Goal: Information Seeking & Learning: Check status

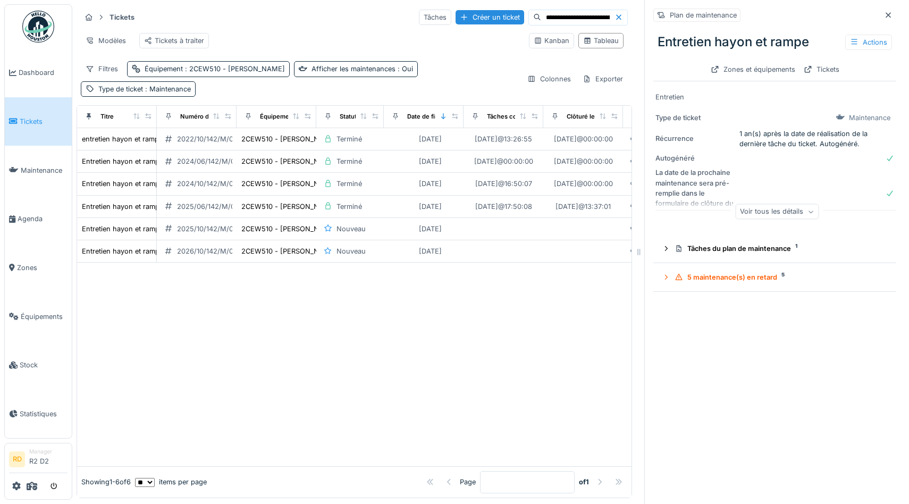
drag, startPoint x: 578, startPoint y: 71, endPoint x: 643, endPoint y: 73, distance: 64.9
click at [643, 73] on div at bounding box center [639, 252] width 11 height 504
click at [512, 331] on div at bounding box center [354, 365] width 554 height 204
click at [890, 14] on icon at bounding box center [888, 15] width 9 height 7
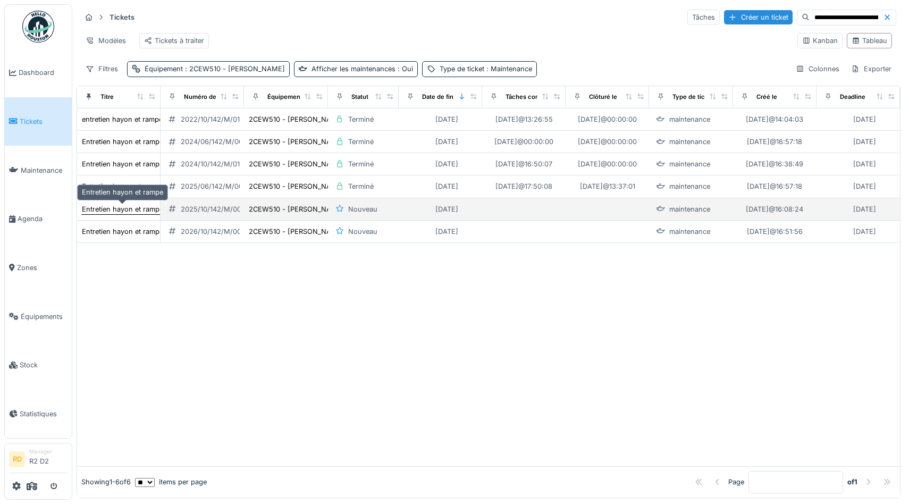
click at [133, 208] on div "Entretien hayon et rampe" at bounding box center [122, 209] width 81 height 10
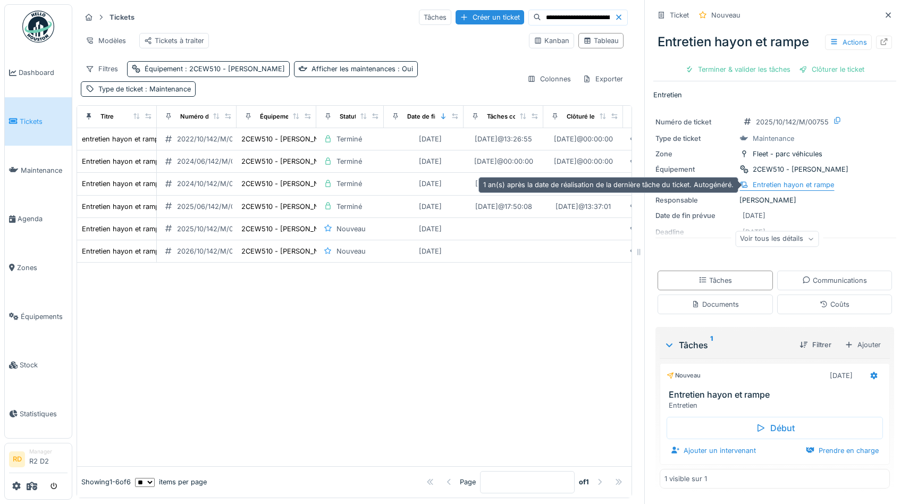
click at [812, 187] on div "Entretien hayon et rampe" at bounding box center [793, 185] width 81 height 10
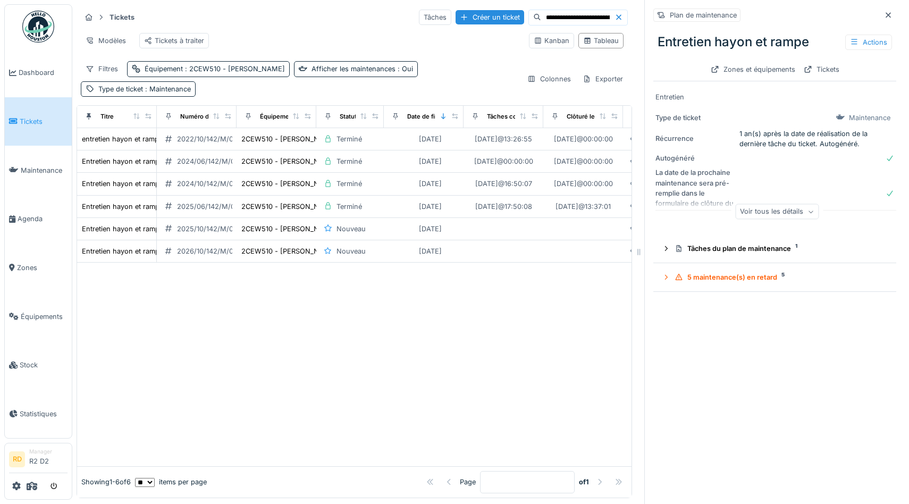
click at [500, 330] on div at bounding box center [354, 365] width 554 height 204
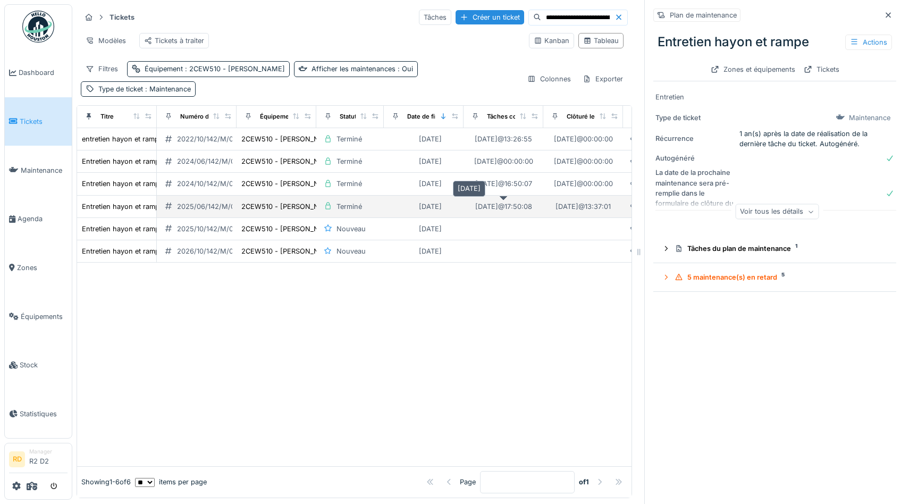
click at [484, 204] on div "19/09/2025 @ 17:50:08" at bounding box center [503, 206] width 57 height 10
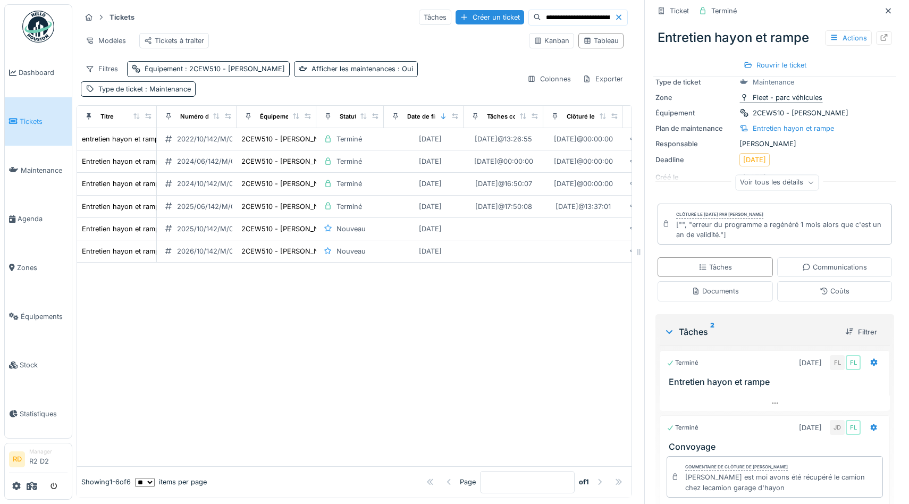
scroll to position [57, 0]
click at [794, 184] on div "Voir tous les détails" at bounding box center [776, 181] width 83 height 15
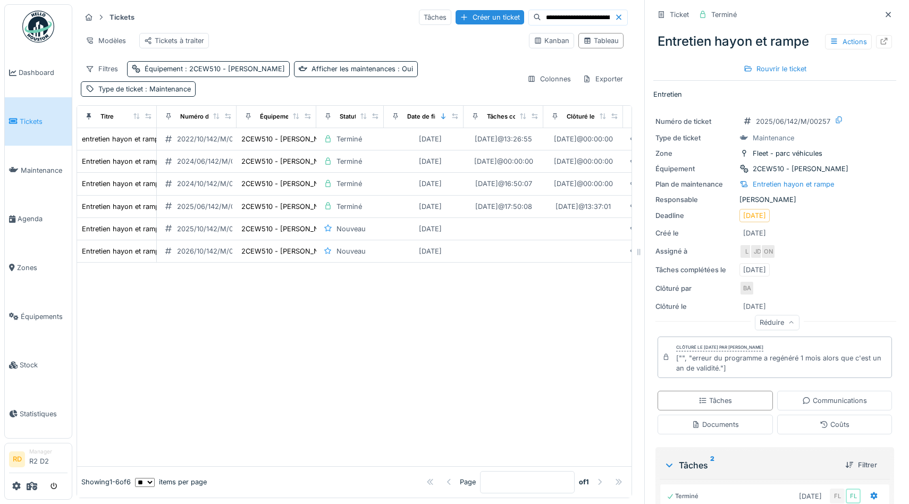
scroll to position [0, 0]
click at [535, 308] on div at bounding box center [354, 365] width 554 height 204
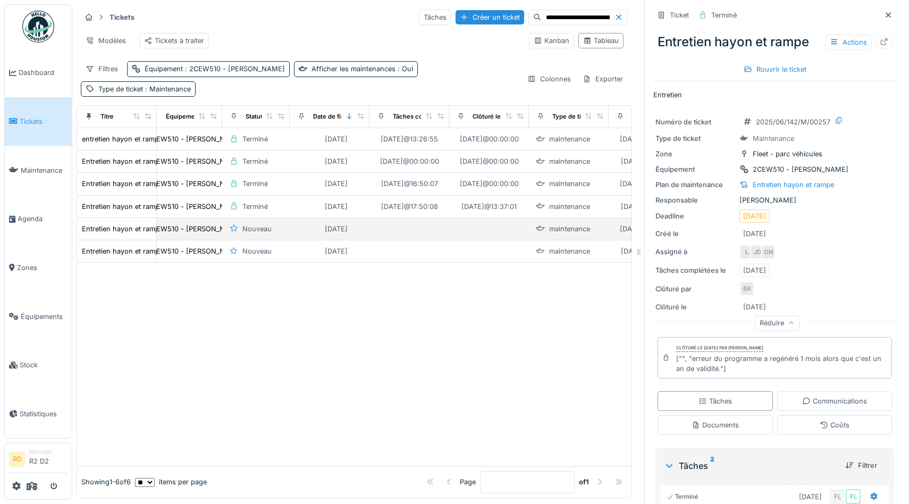
scroll to position [0, 96]
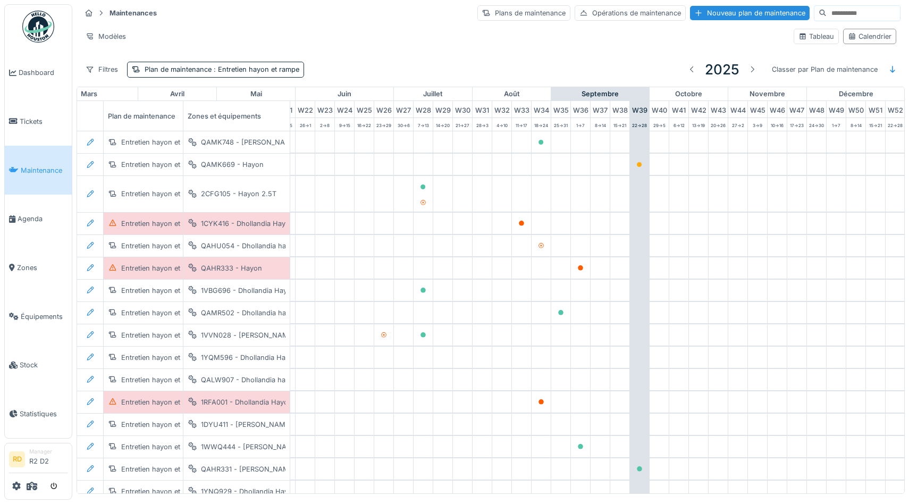
scroll to position [0, 436]
click at [816, 35] on div "Tableau" at bounding box center [816, 36] width 36 height 10
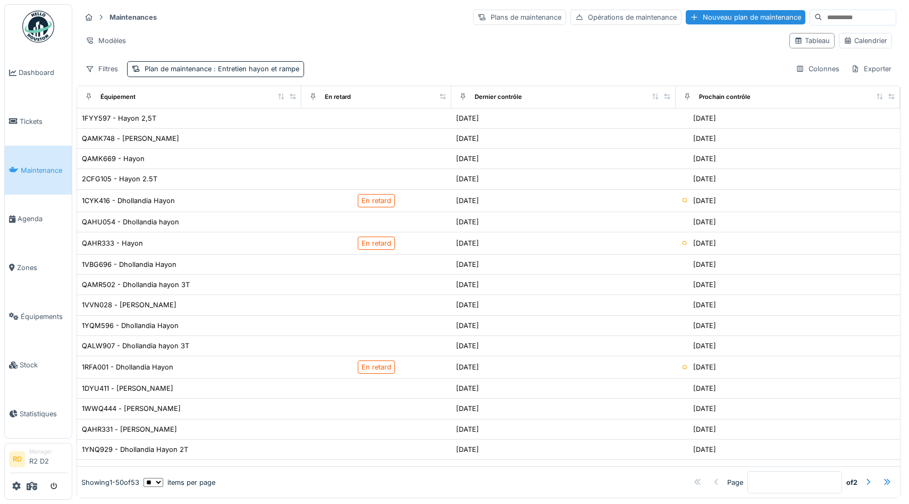
click at [855, 14] on input at bounding box center [858, 17] width 73 height 15
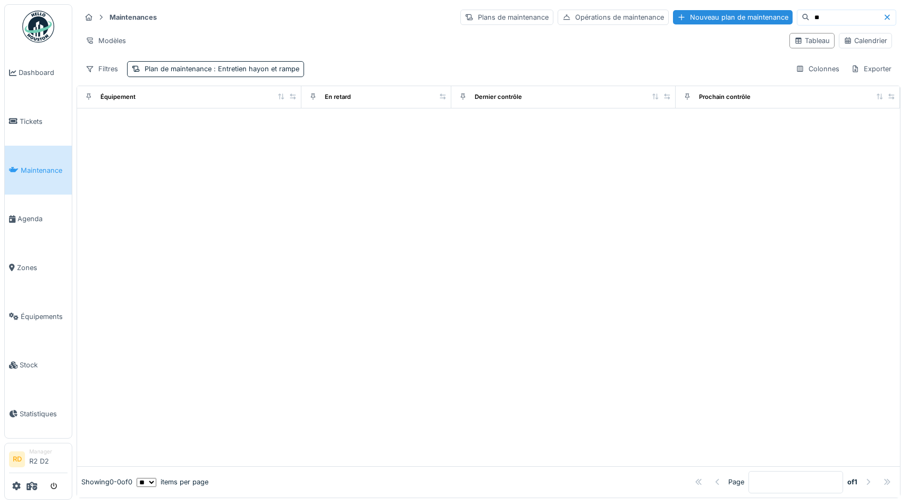
type input "*"
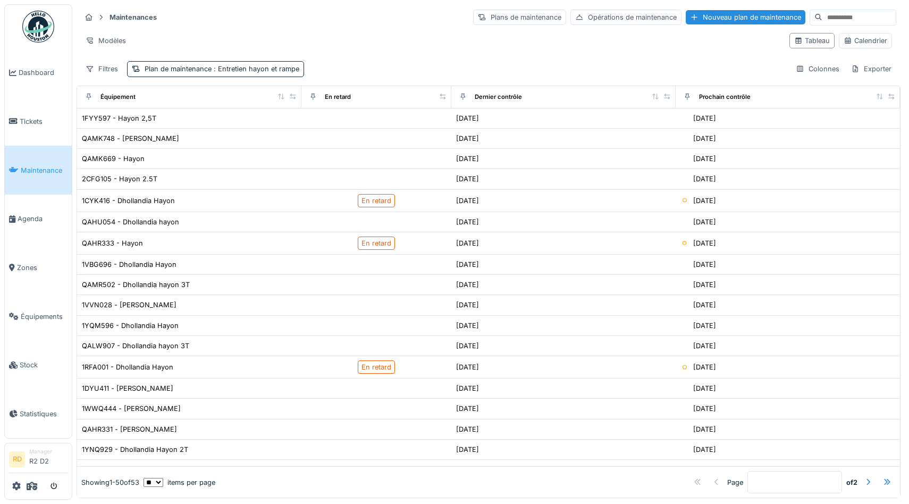
click at [822, 20] on input at bounding box center [858, 17] width 73 height 15
type input "*"
click at [94, 70] on icon at bounding box center [90, 68] width 9 height 7
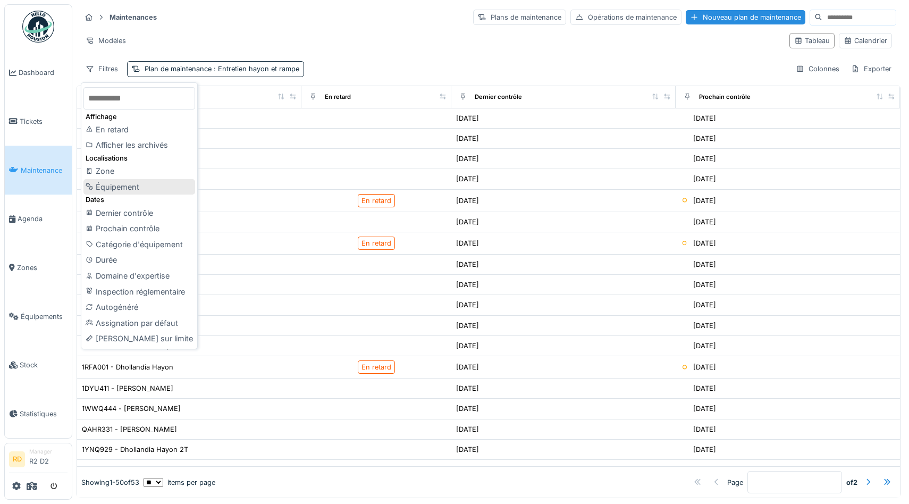
click at [102, 182] on div "Équipement" at bounding box center [139, 187] width 112 height 16
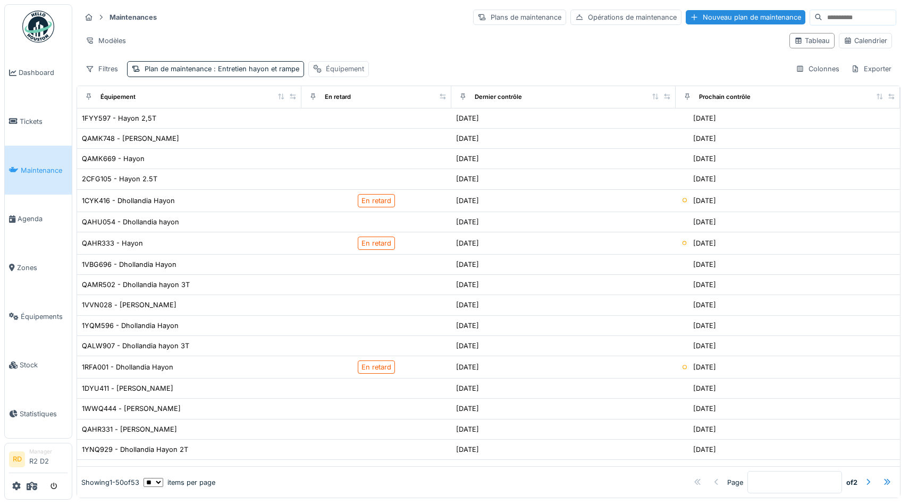
click at [338, 69] on div "Équipement" at bounding box center [345, 69] width 38 height 10
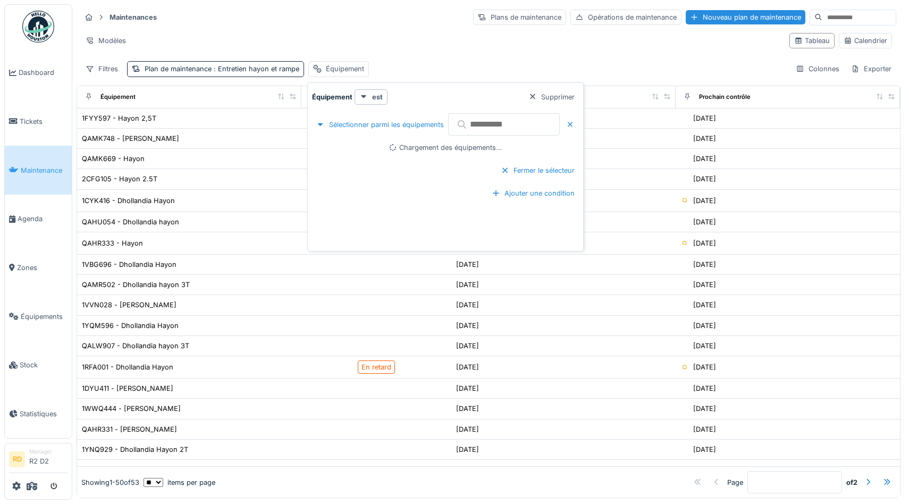
click at [497, 127] on input "text" at bounding box center [504, 124] width 112 height 22
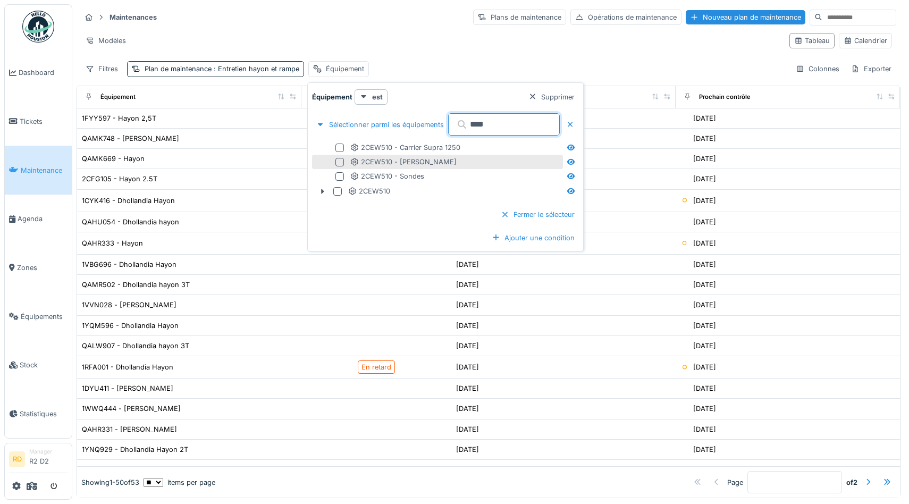
type input "****"
click at [339, 162] on div at bounding box center [339, 162] width 9 height 9
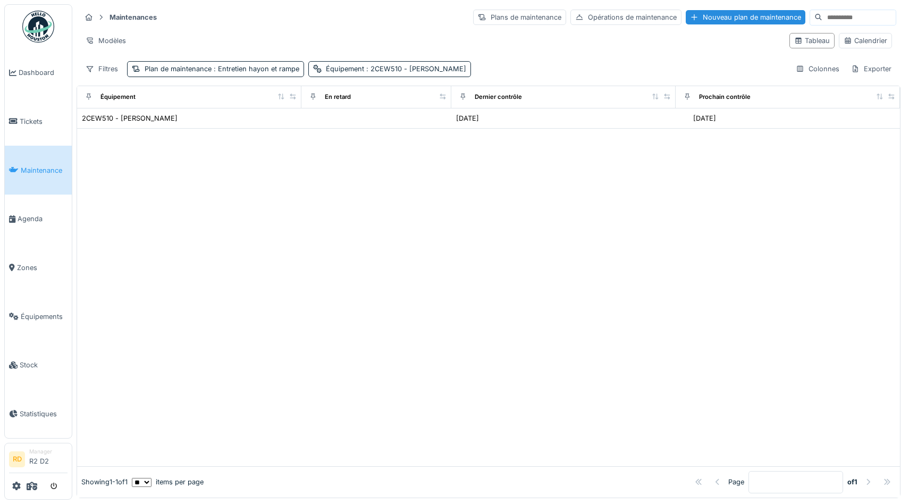
click at [550, 58] on div "Maintenances Plans de maintenance Opérations de maintenance Nouveau plan de mai…" at bounding box center [489, 42] width 824 height 77
click at [150, 130] on div at bounding box center [488, 298] width 823 height 338
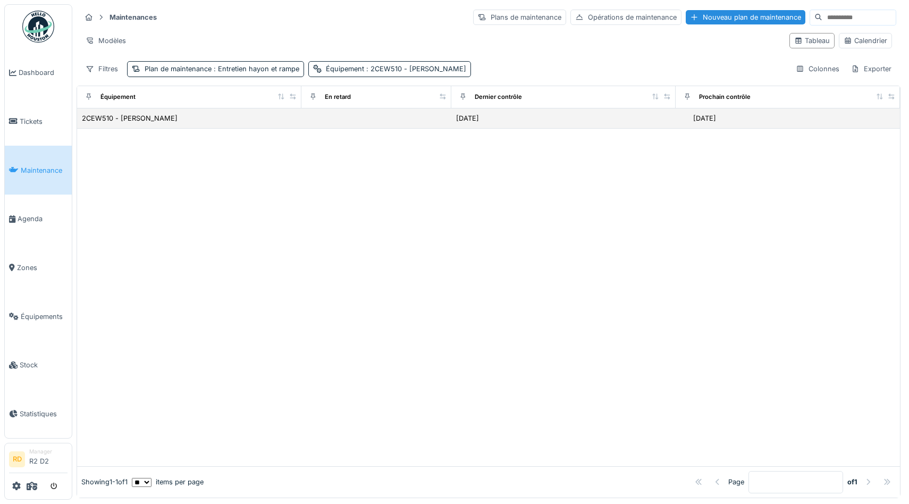
click at [196, 121] on div "2CEW510 - Dhollandia Hayon" at bounding box center [189, 118] width 216 height 11
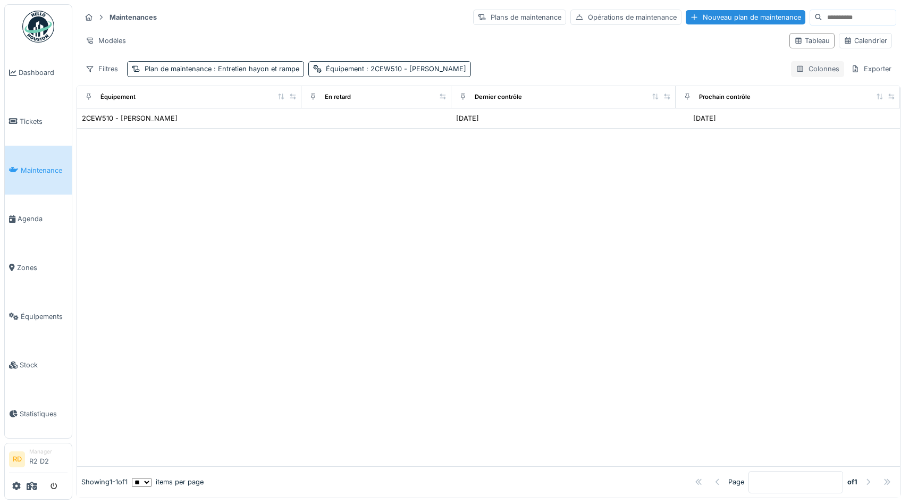
click at [804, 71] on icon at bounding box center [800, 68] width 9 height 7
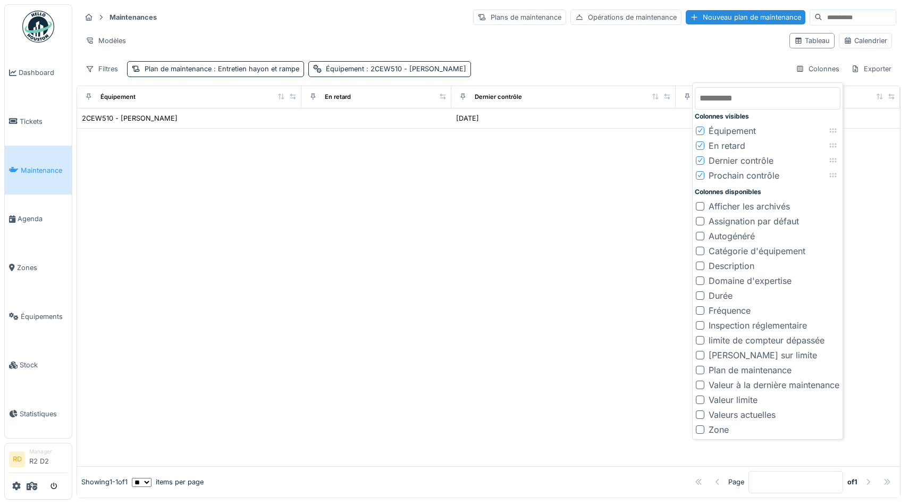
click at [733, 264] on div "Description" at bounding box center [731, 265] width 46 height 13
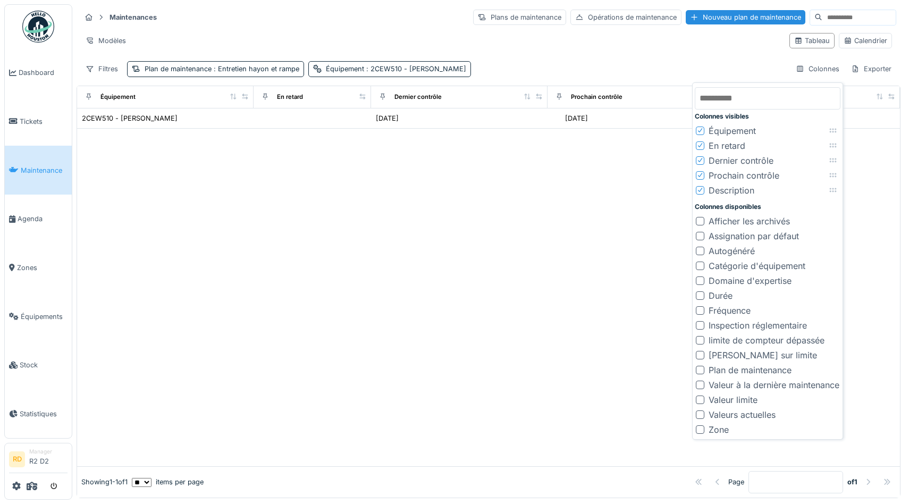
click at [574, 236] on div at bounding box center [488, 298] width 823 height 338
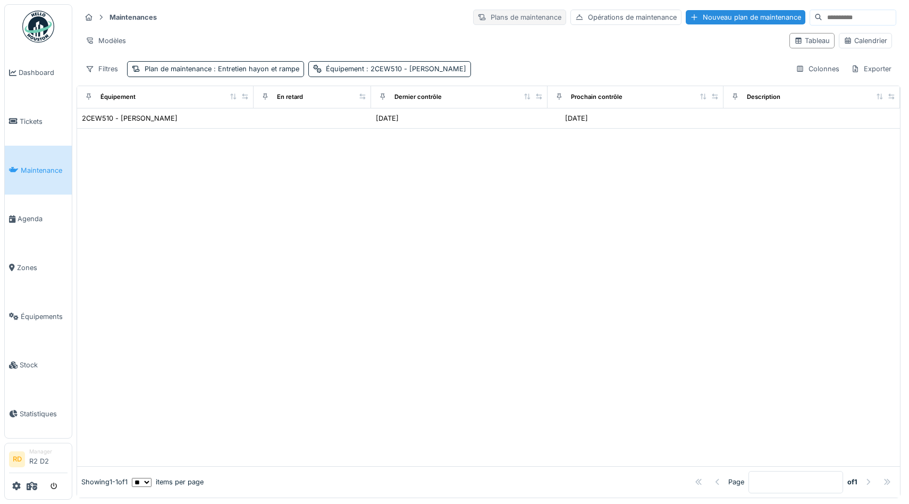
click at [500, 16] on div "Plans de maintenance" at bounding box center [519, 17] width 93 height 15
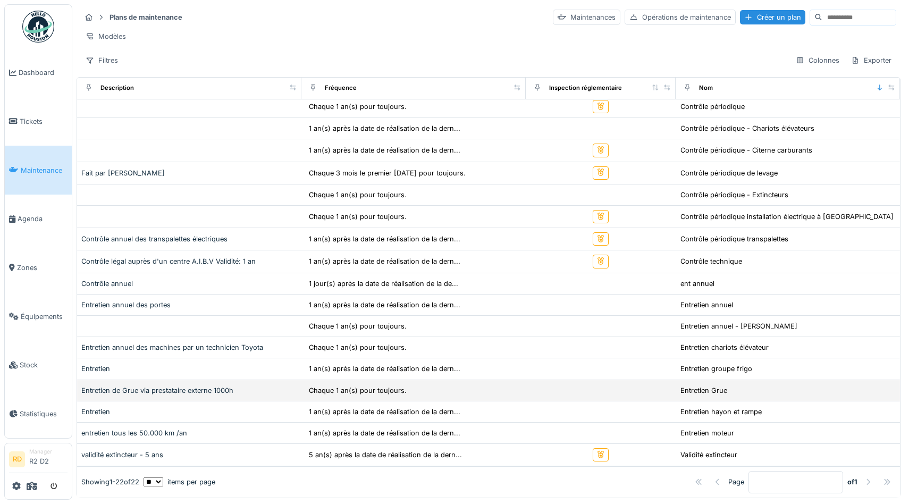
scroll to position [150, 0]
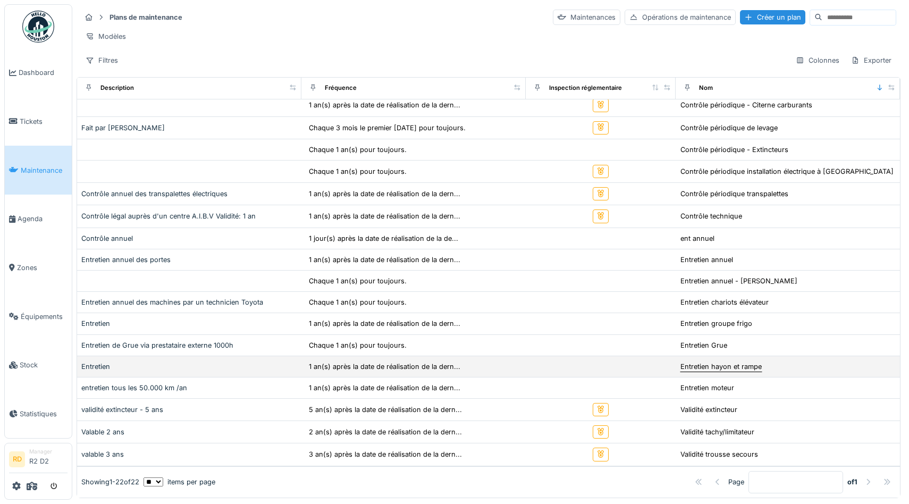
click at [715, 367] on div "Entretien hayon et rampe" at bounding box center [720, 366] width 81 height 10
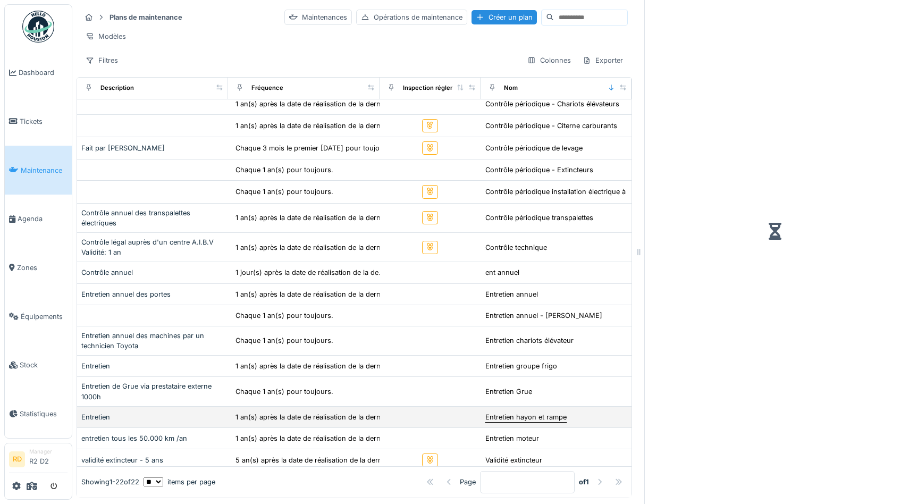
scroll to position [170, 0]
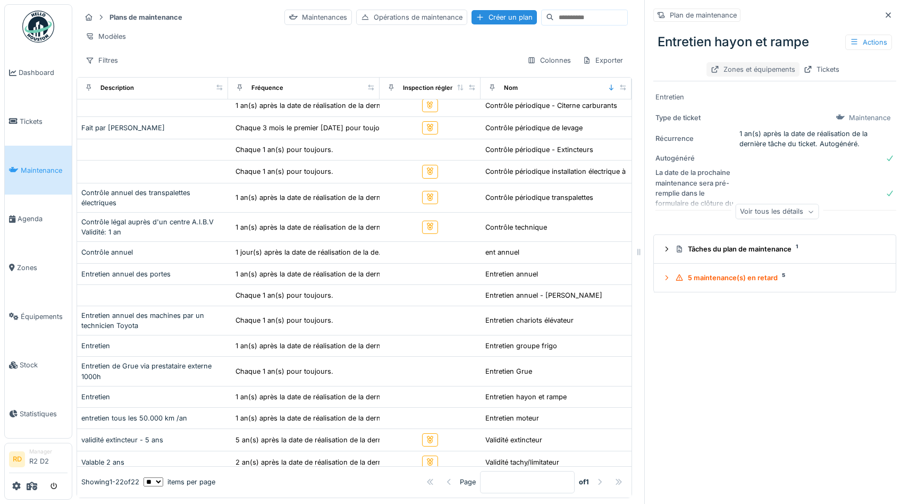
click at [757, 71] on div "Zones et équipements" at bounding box center [752, 69] width 93 height 14
click at [779, 215] on div "Voir tous les détails" at bounding box center [776, 211] width 83 height 15
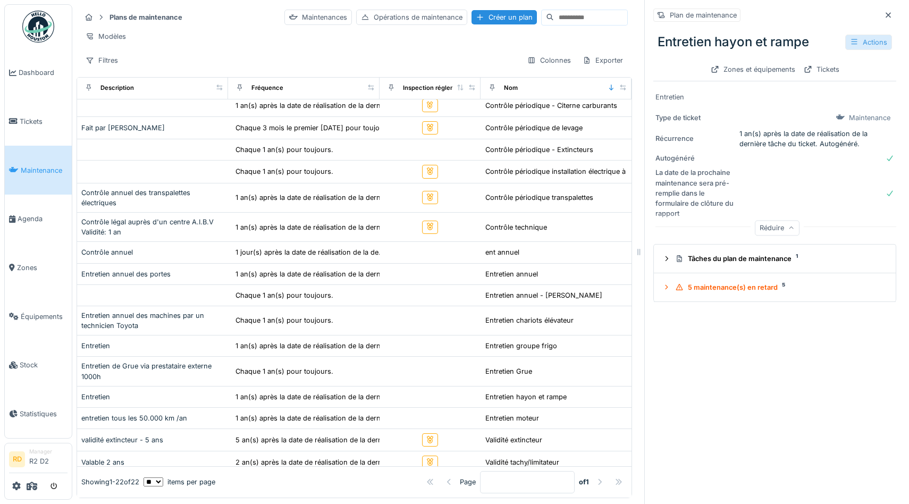
click at [854, 46] on div at bounding box center [854, 42] width 9 height 10
click at [838, 80] on div "Gérer les équipements" at bounding box center [841, 81] width 96 height 16
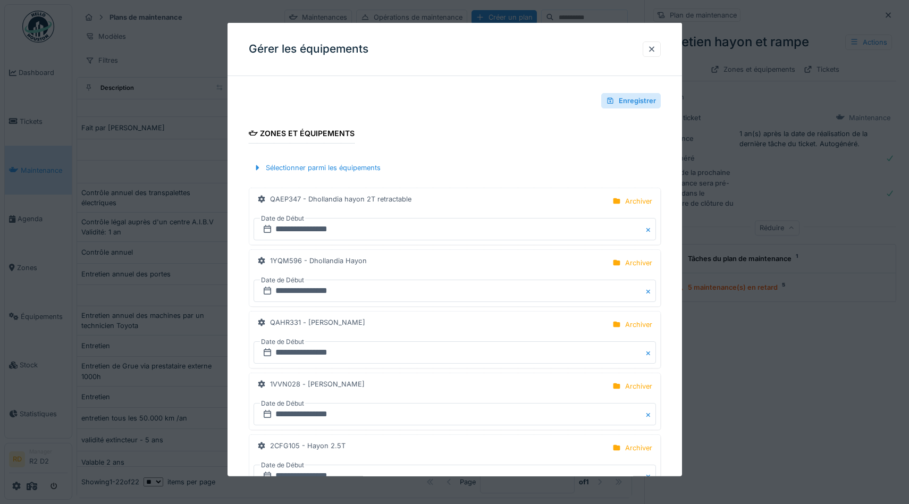
scroll to position [1183, 0]
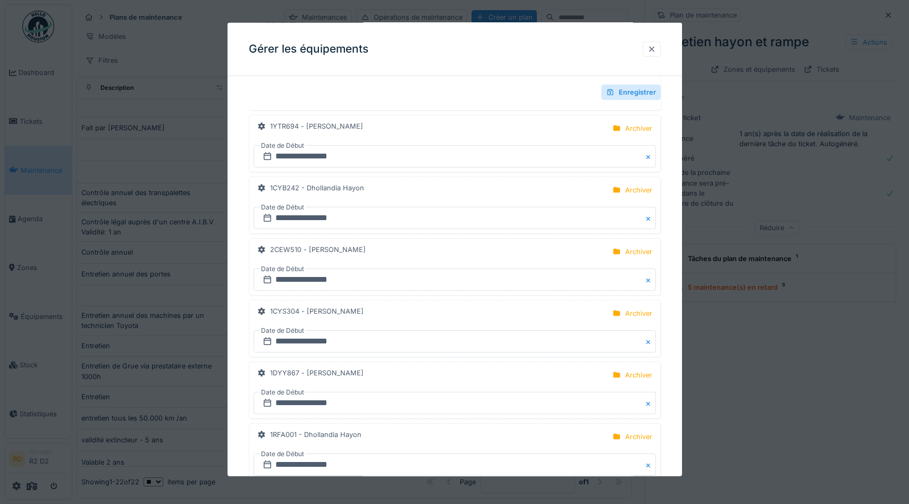
click at [649, 48] on div at bounding box center [651, 49] width 9 height 10
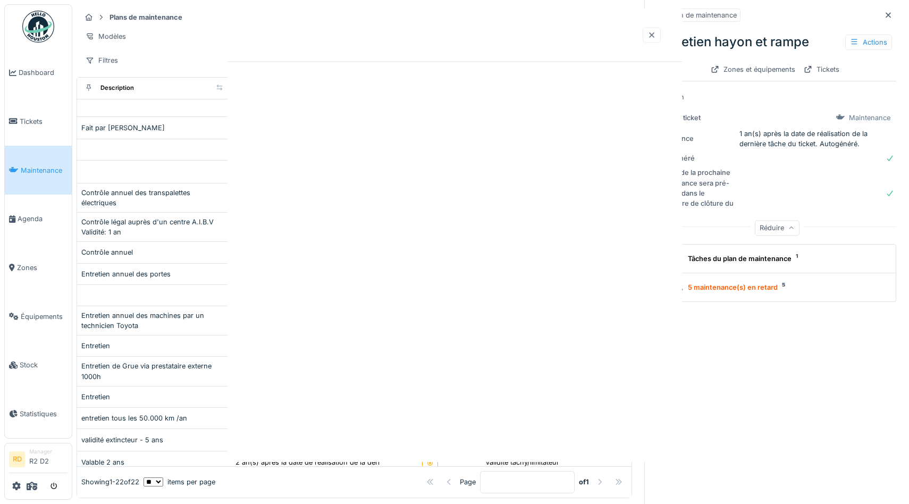
scroll to position [0, 0]
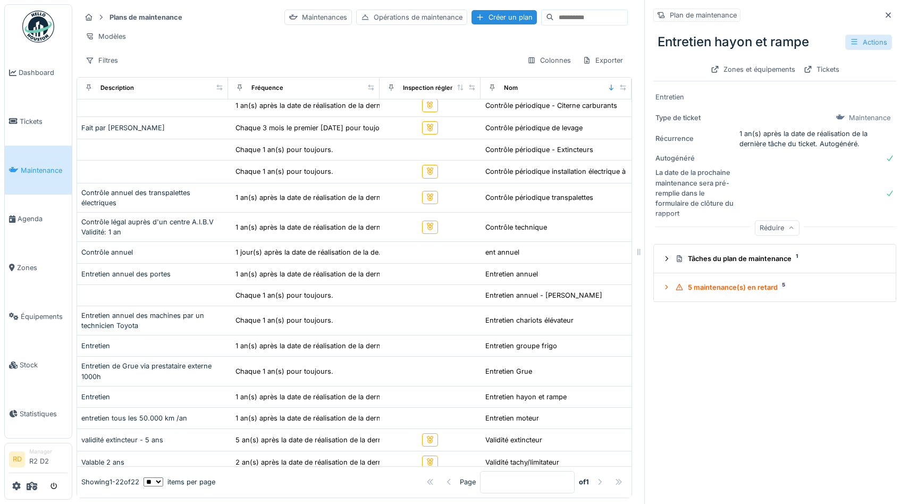
click at [863, 40] on div "Actions" at bounding box center [868, 42] width 47 height 15
click at [820, 65] on div "Modifier" at bounding box center [841, 66] width 96 height 16
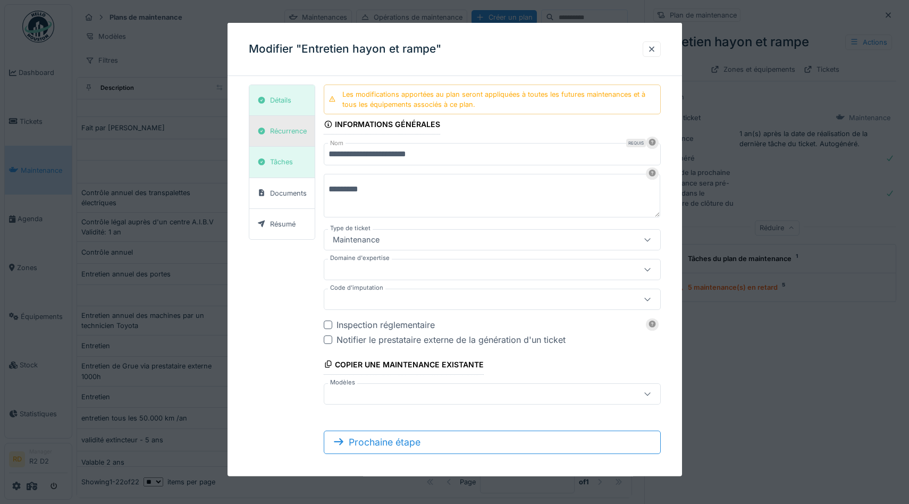
click at [274, 126] on div "Récurrence" at bounding box center [288, 131] width 37 height 10
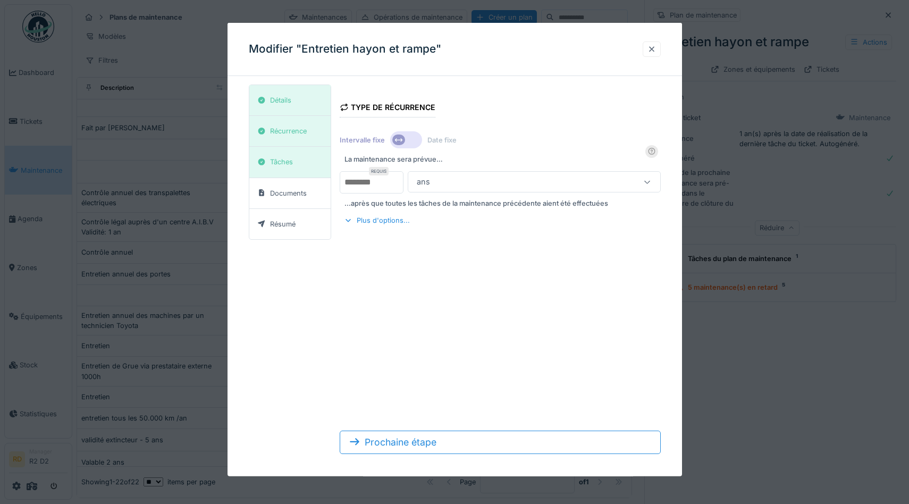
click at [652, 49] on div at bounding box center [651, 49] width 9 height 10
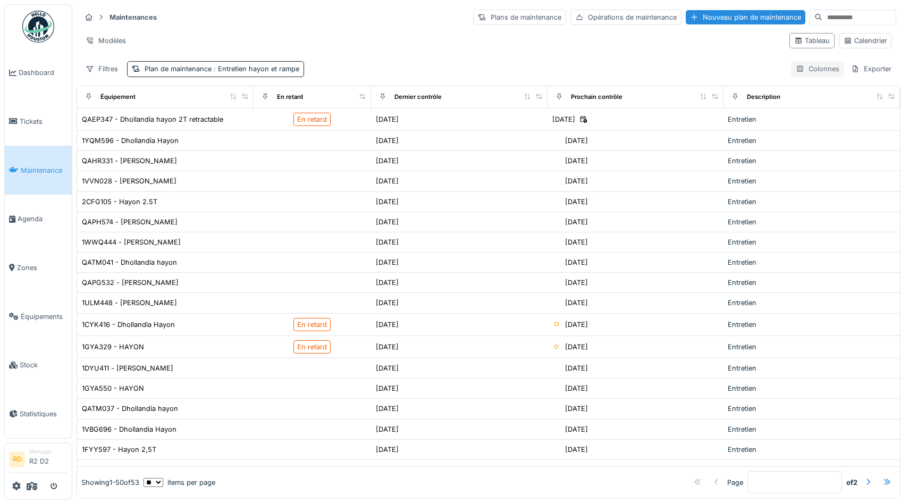
click at [816, 72] on div "Colonnes" at bounding box center [817, 68] width 53 height 15
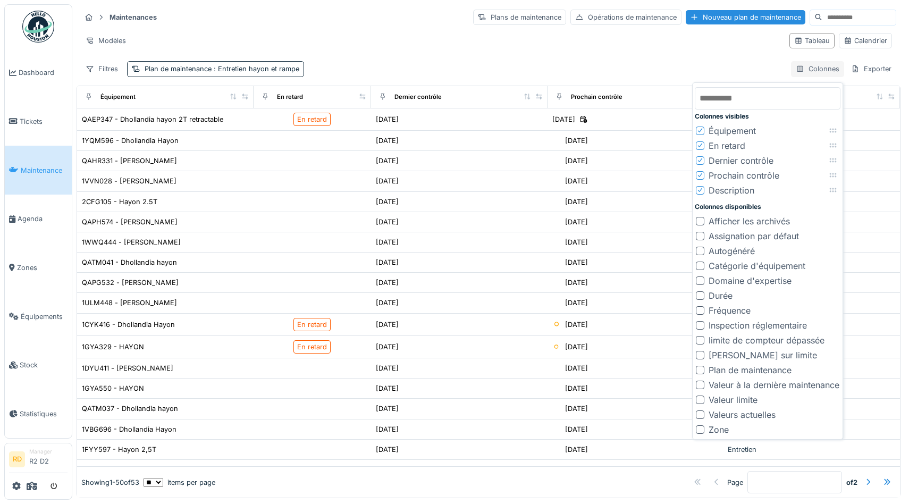
click at [816, 72] on div "Colonnes" at bounding box center [817, 68] width 53 height 15
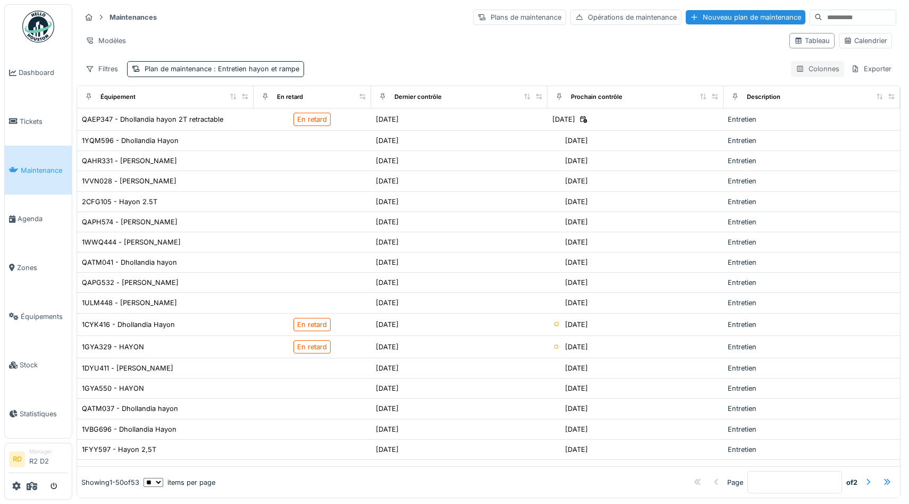
click at [816, 72] on div "Colonnes" at bounding box center [817, 68] width 53 height 15
click at [594, 60] on div "Maintenances Plans de maintenance Opérations de maintenance Nouveau plan de mai…" at bounding box center [489, 42] width 824 height 77
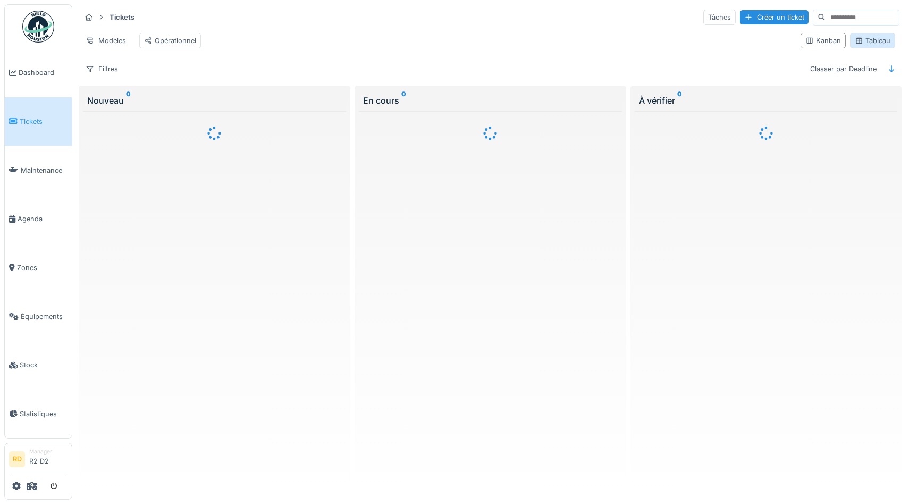
click at [875, 44] on div "Tableau" at bounding box center [873, 41] width 36 height 10
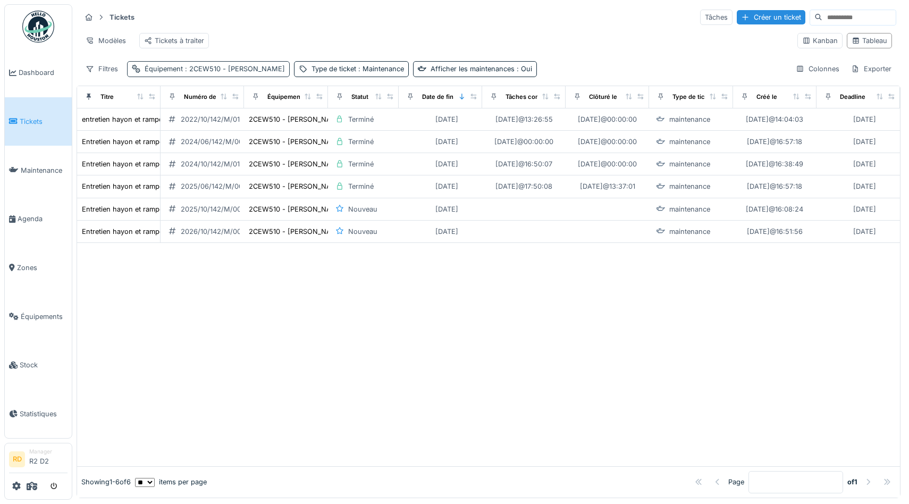
click at [168, 74] on div "Équipement : 2CEW510 - [PERSON_NAME]" at bounding box center [208, 68] width 163 height 15
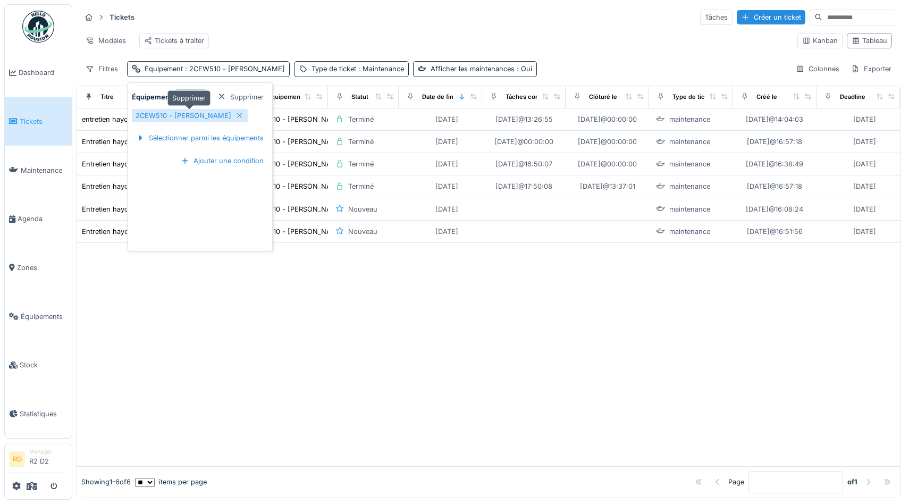
click at [240, 115] on icon at bounding box center [239, 115] width 9 height 7
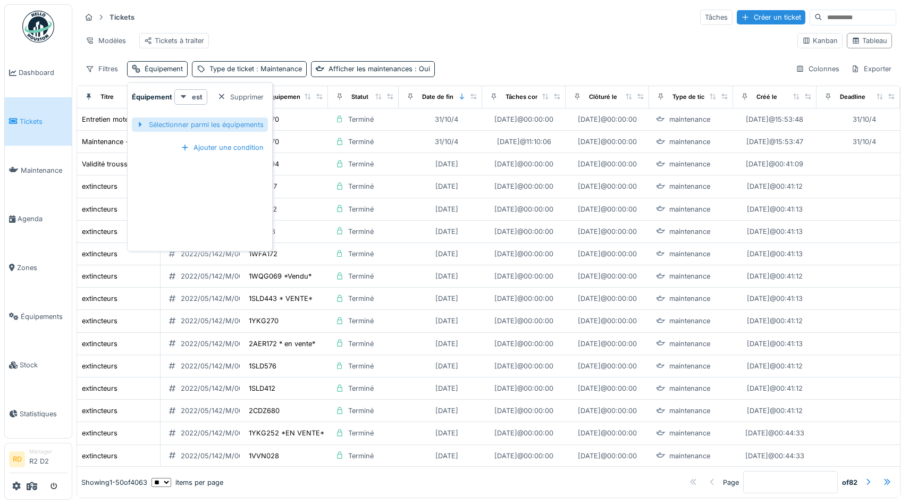
click at [166, 123] on div "Sélectionner parmi les équipements" at bounding box center [200, 124] width 136 height 14
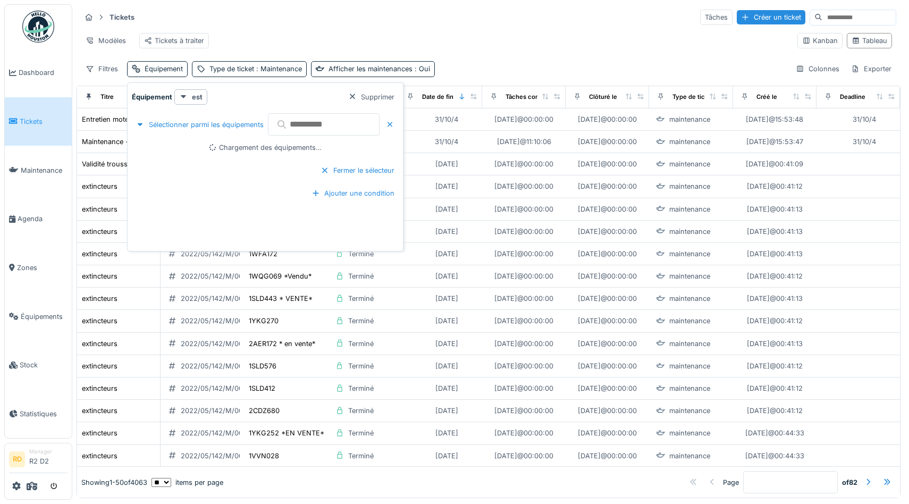
click at [312, 124] on input "text" at bounding box center [324, 124] width 112 height 22
type input "****"
click at [158, 147] on div at bounding box center [159, 148] width 9 height 9
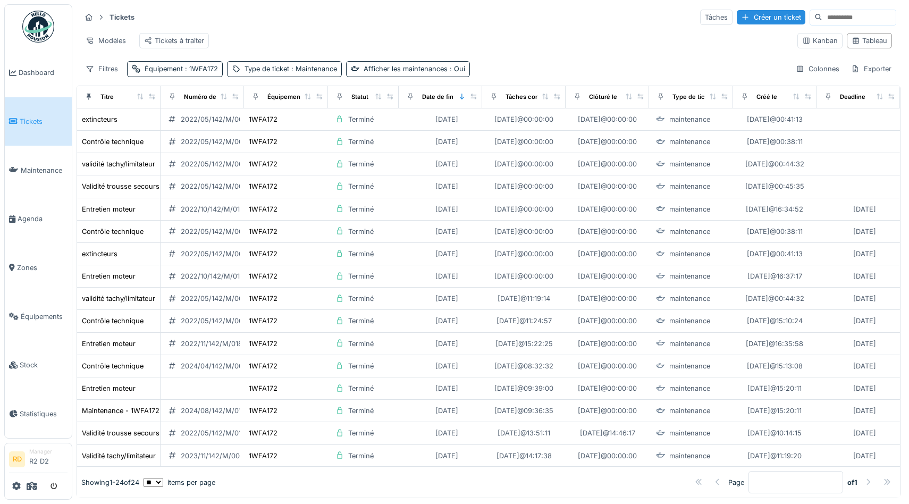
click at [362, 25] on div "Tickets Tâches Créer un ticket" at bounding box center [488, 18] width 815 height 18
click at [91, 68] on icon at bounding box center [90, 68] width 9 height 7
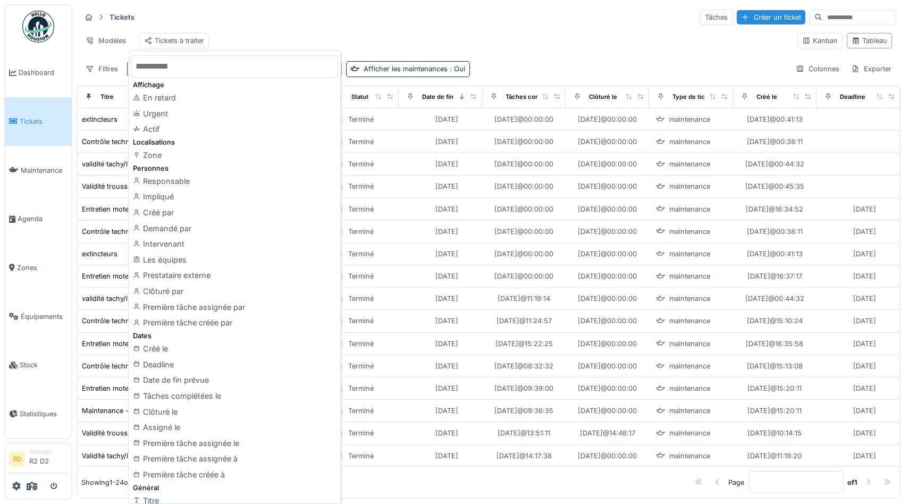
click at [180, 70] on input "text" at bounding box center [234, 66] width 207 height 22
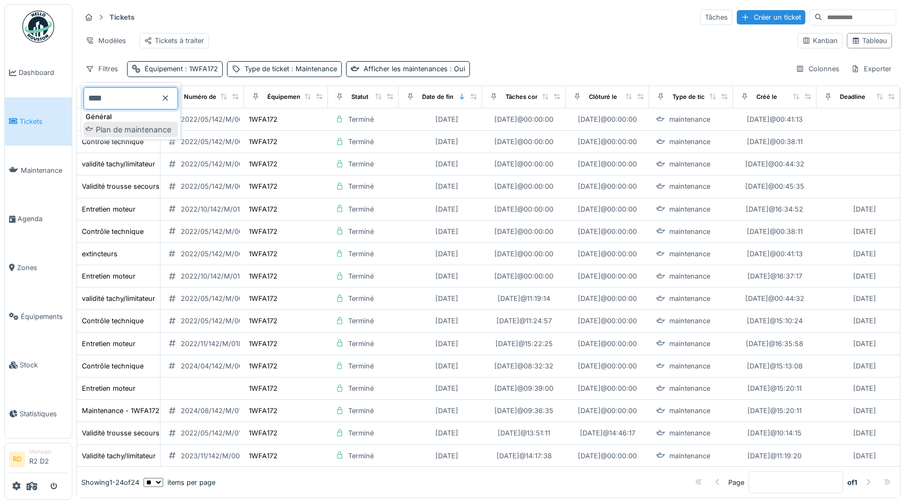
type input "****"
click at [141, 130] on div "Plan de maintenance" at bounding box center [130, 130] width 95 height 16
click at [508, 71] on div "Plan de maintenance" at bounding box center [525, 69] width 67 height 10
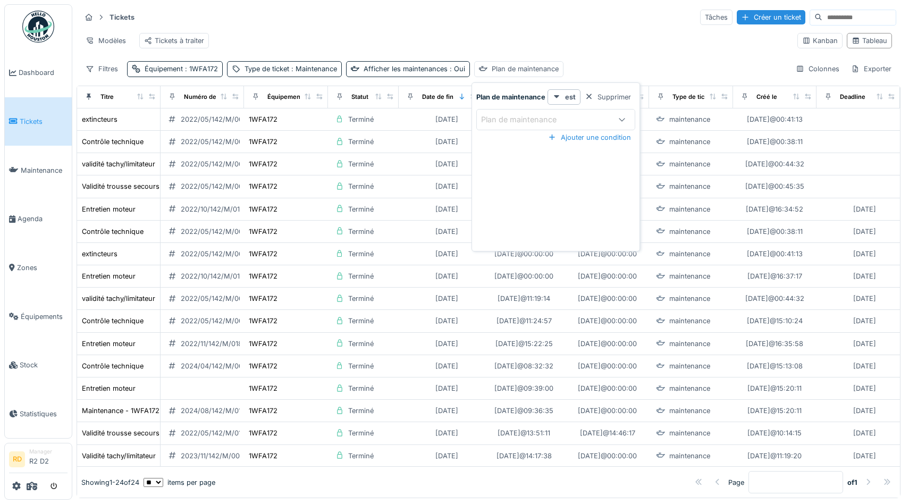
click at [511, 121] on div "Plan de maintenance" at bounding box center [526, 120] width 90 height 12
type maintenance_EzMDM "****"
click at [518, 200] on span "Validité tachy/limitateur" at bounding box center [527, 201] width 83 height 12
type input "****"
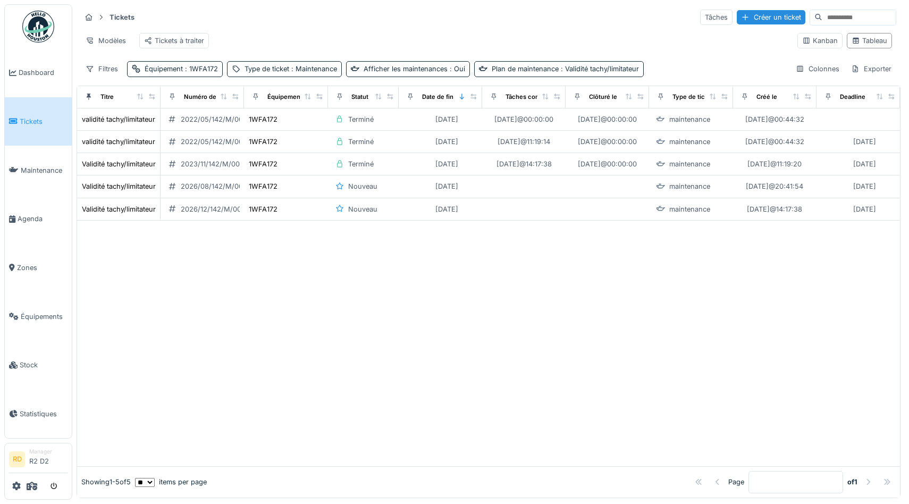
click at [687, 57] on div "Tickets Tâches Créer un ticket Modèles Tickets à traiter Kanban Tableau Filtres…" at bounding box center [489, 42] width 824 height 77
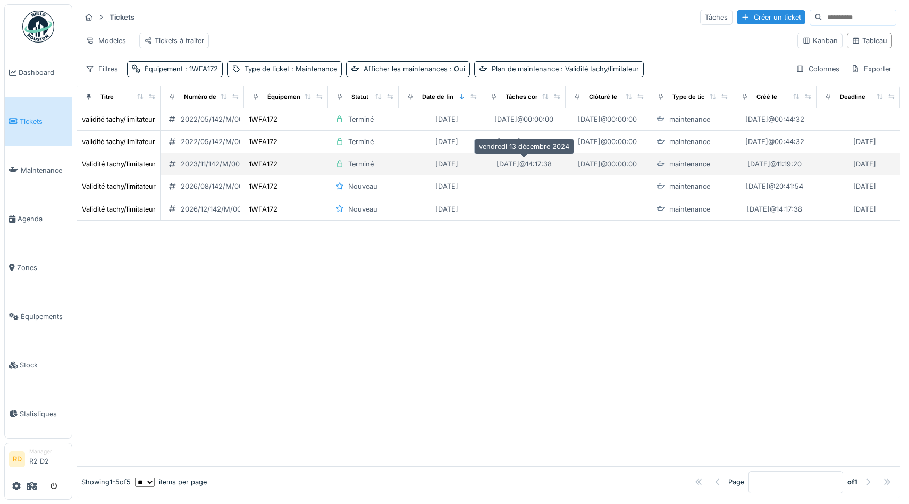
click at [555, 163] on div "[DATE] 14:17:38" at bounding box center [524, 163] width 63 height 13
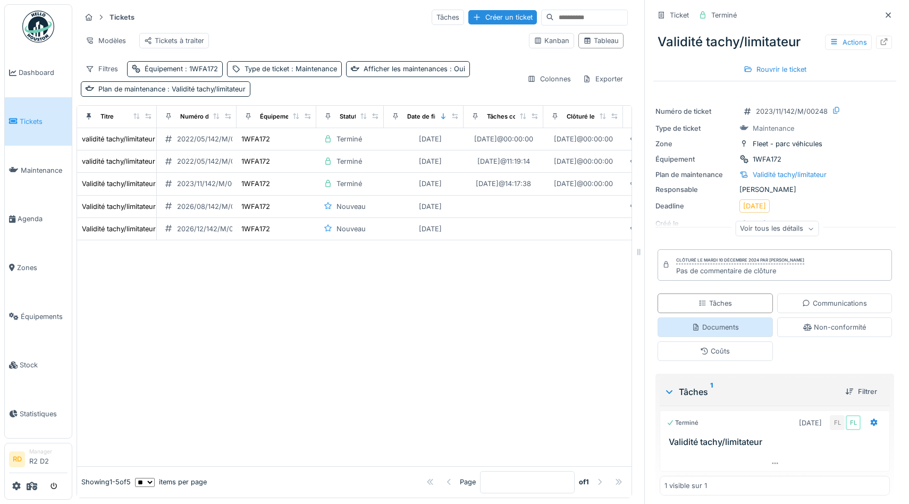
click at [723, 334] on div "Documents" at bounding box center [714, 327] width 115 height 20
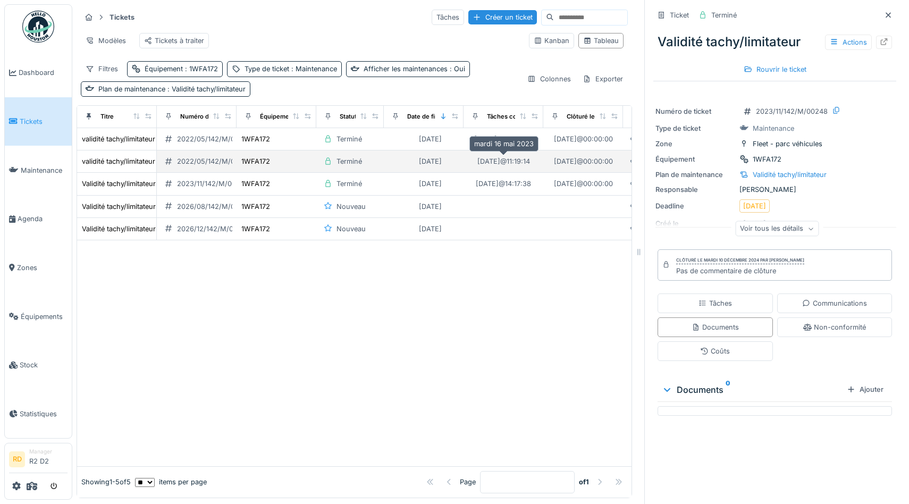
click at [492, 165] on div "[DATE] 11:19:14" at bounding box center [503, 161] width 53 height 10
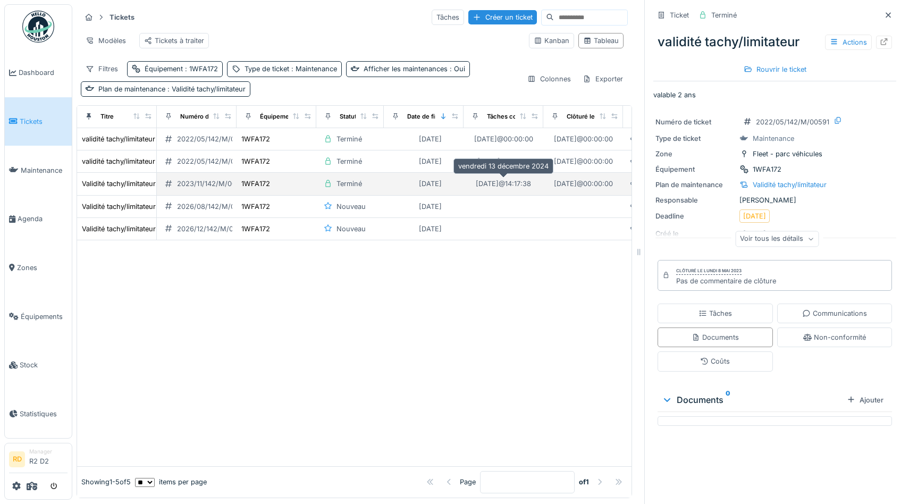
click at [500, 182] on div "[DATE] 14:17:38" at bounding box center [503, 184] width 55 height 10
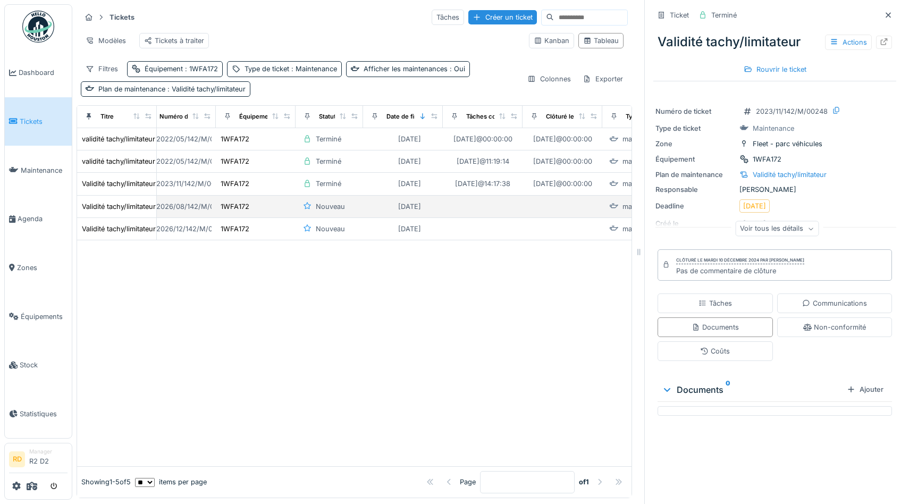
scroll to position [0, 24]
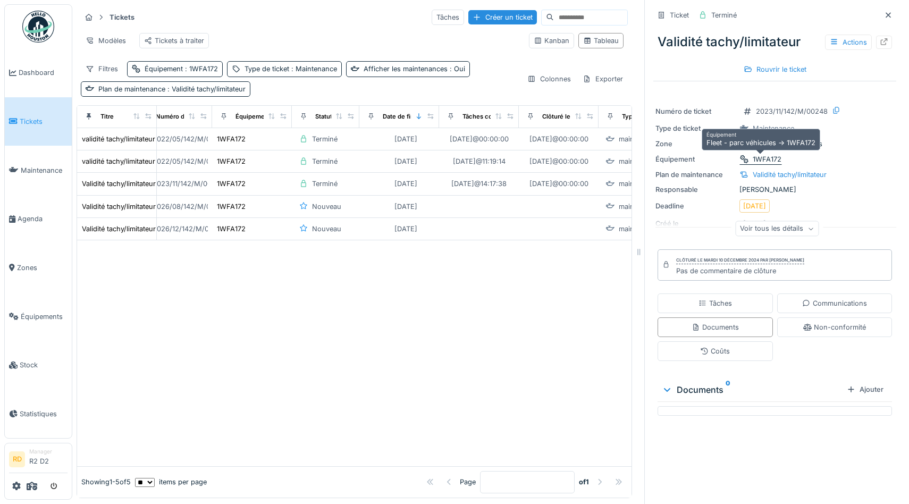
click at [766, 159] on div "1WFA172" at bounding box center [767, 159] width 29 height 10
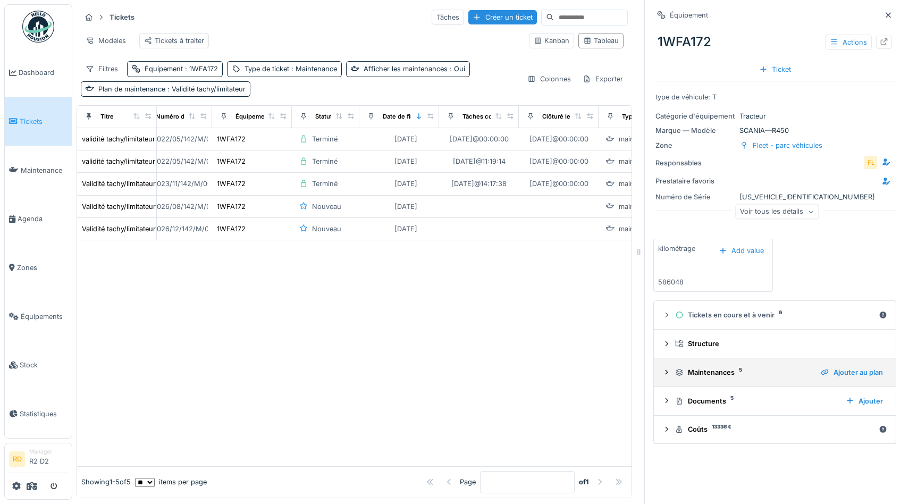
click at [705, 370] on div "Maintenances 5" at bounding box center [743, 372] width 137 height 10
